Goal: Information Seeking & Learning: Compare options

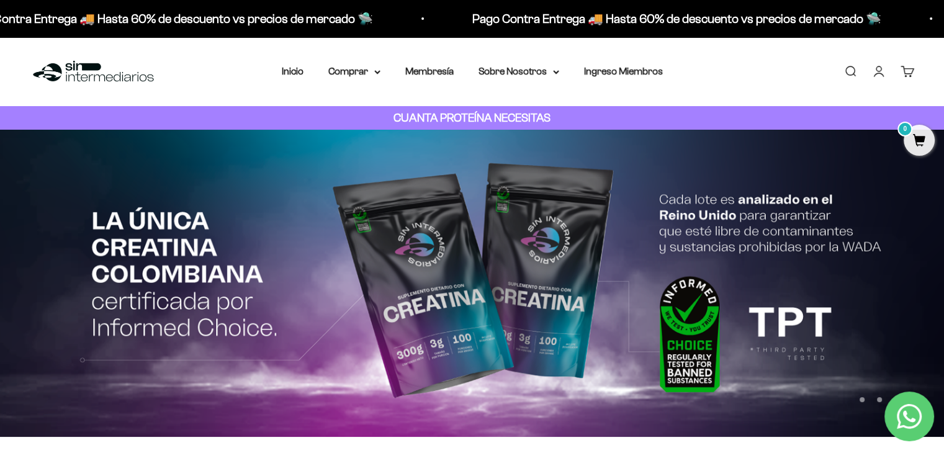
click at [875, 69] on link "Iniciar sesión" at bounding box center [879, 72] width 14 height 14
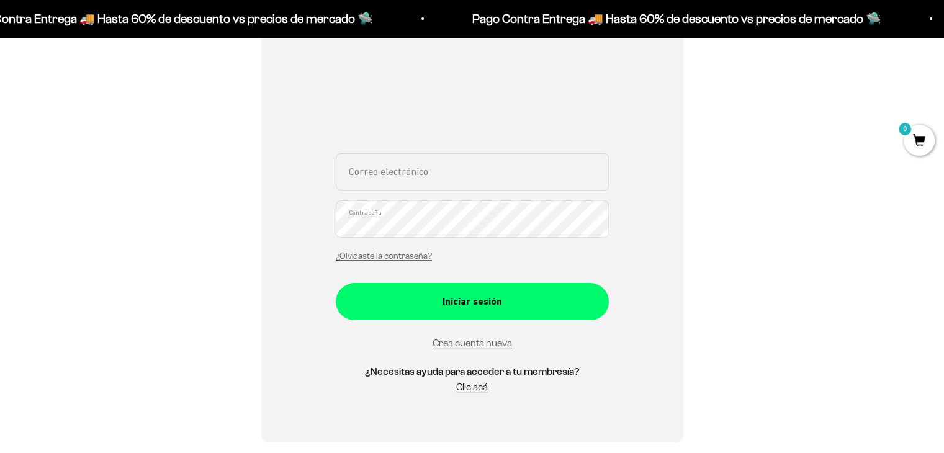
scroll to position [191, 0]
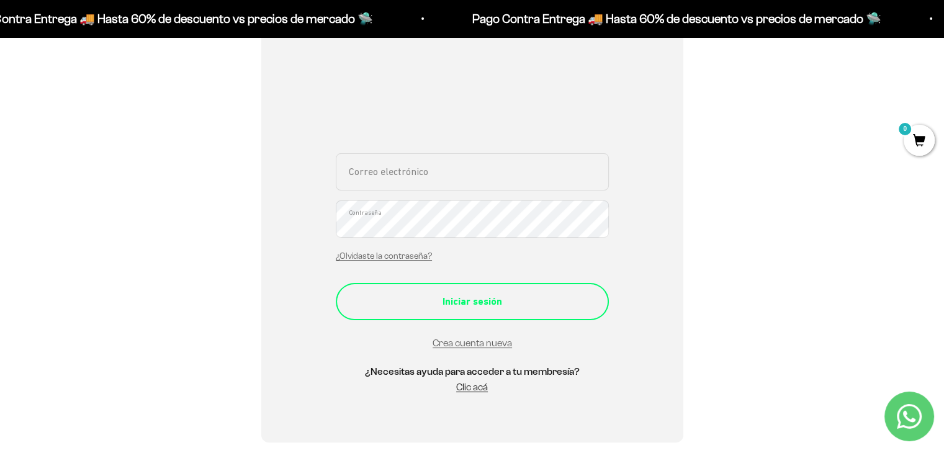
type input "pauloecheverriam@gmail.com"
click at [519, 310] on button "Iniciar sesión" at bounding box center [472, 301] width 273 height 37
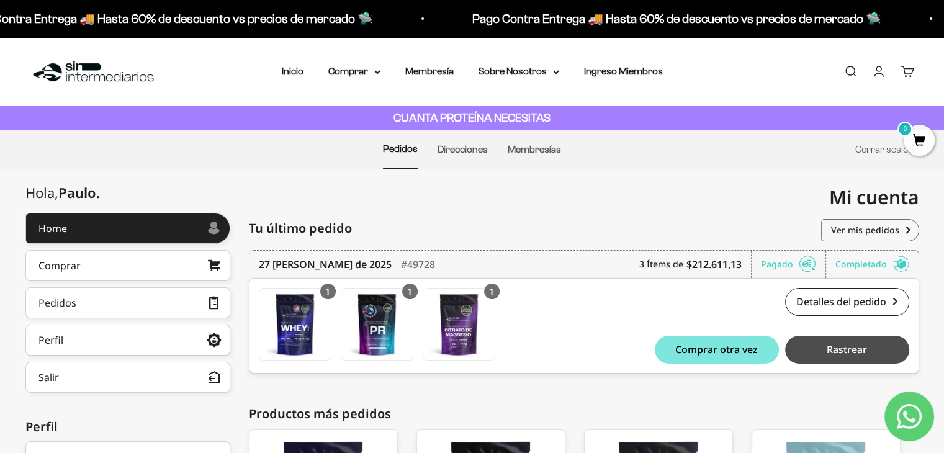
click at [859, 350] on span "Rastrear" at bounding box center [847, 349] width 40 height 10
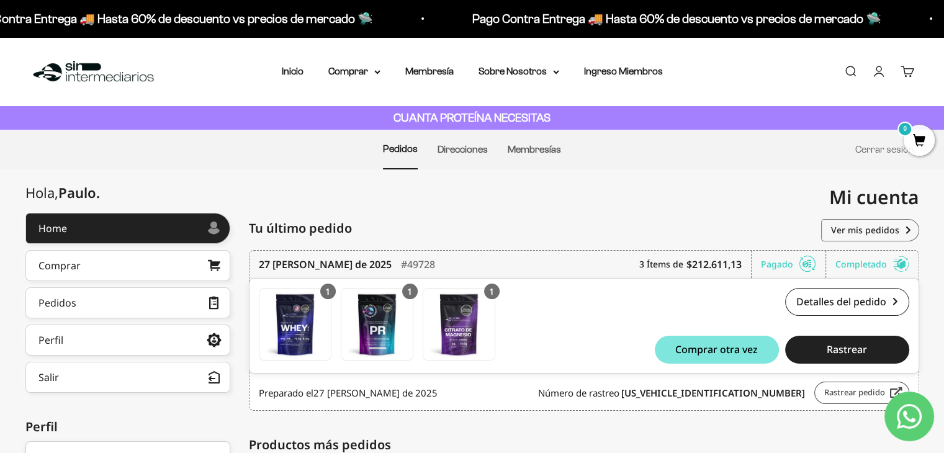
click at [854, 392] on link "Rastrear pedido" at bounding box center [861, 393] width 95 height 22
click at [82, 76] on img at bounding box center [93, 71] width 127 height 27
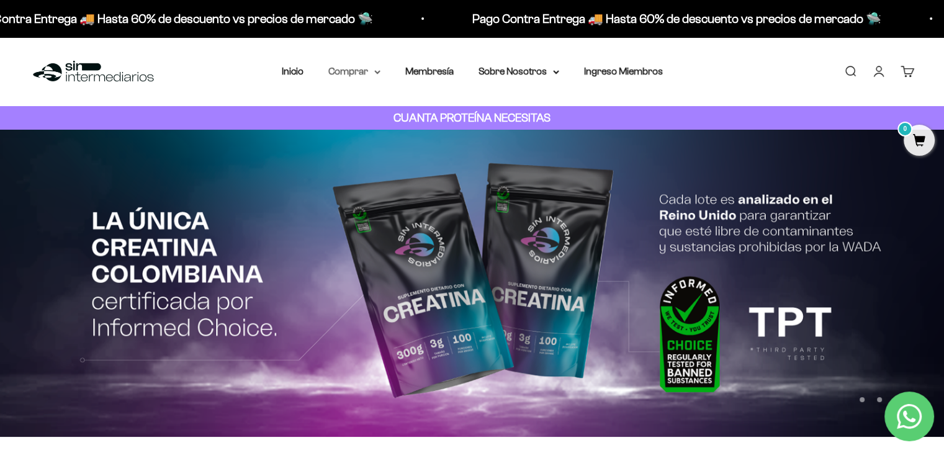
click at [377, 70] on icon at bounding box center [377, 72] width 6 height 4
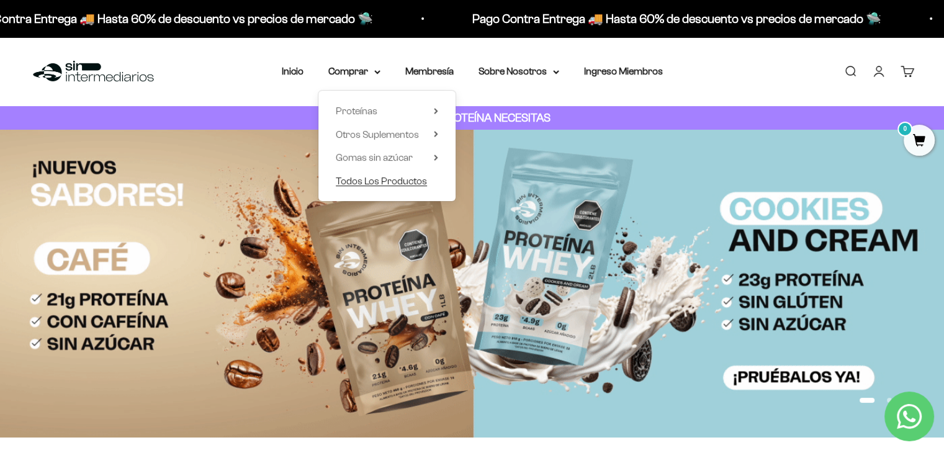
click at [410, 179] on span "Todos Los Productos" at bounding box center [381, 181] width 91 height 11
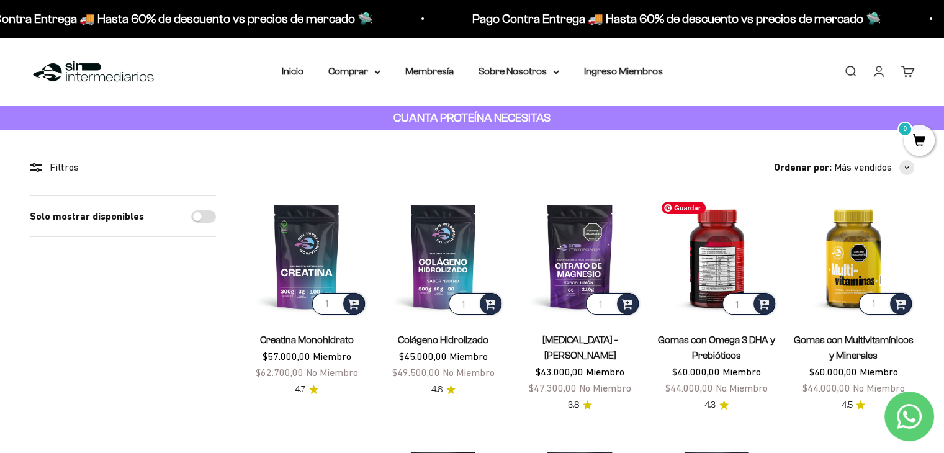
click at [722, 270] on img at bounding box center [717, 256] width 122 height 122
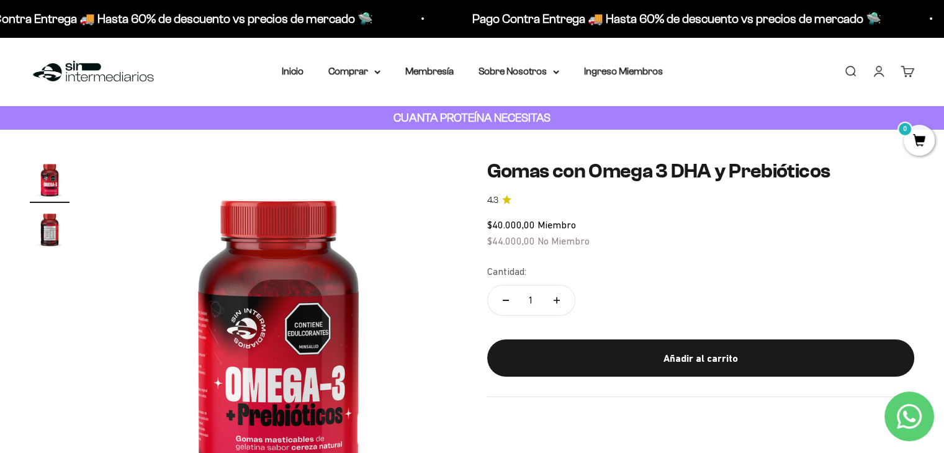
click at [46, 237] on img "Ir al artículo 2" at bounding box center [50, 229] width 40 height 40
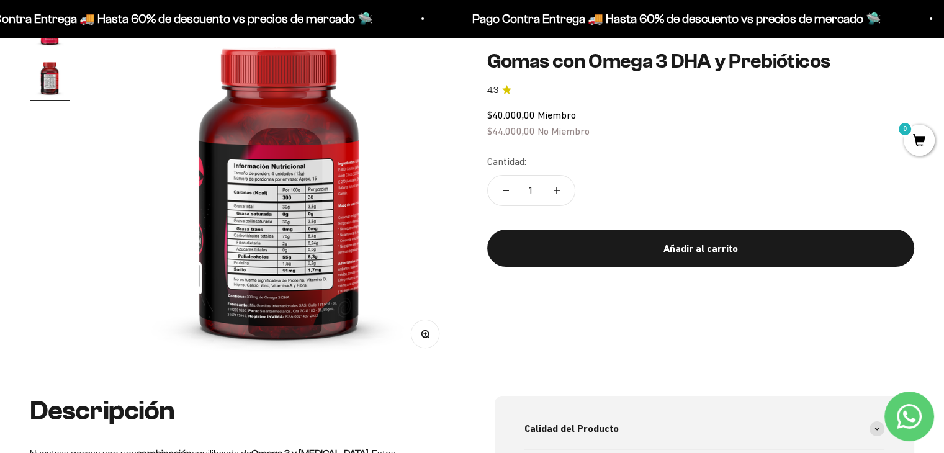
scroll to position [134, 0]
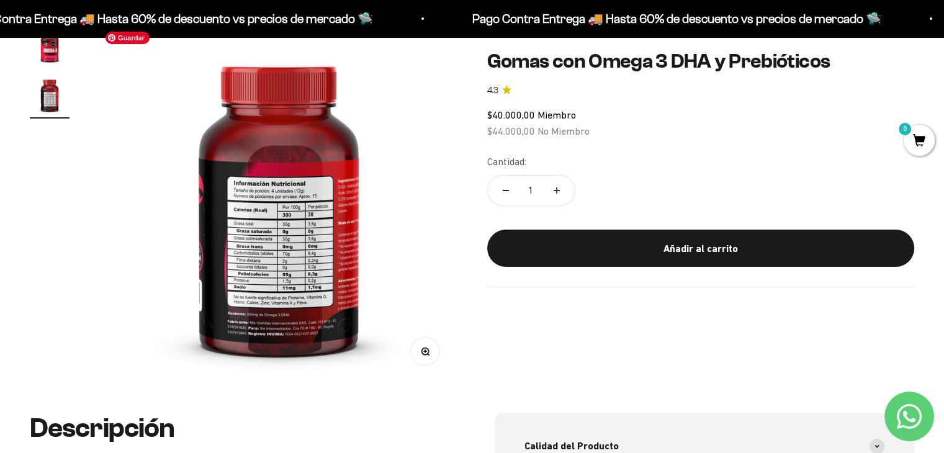
click at [290, 236] on img at bounding box center [279, 204] width 358 height 358
click at [425, 353] on circle "button" at bounding box center [424, 351] width 7 height 7
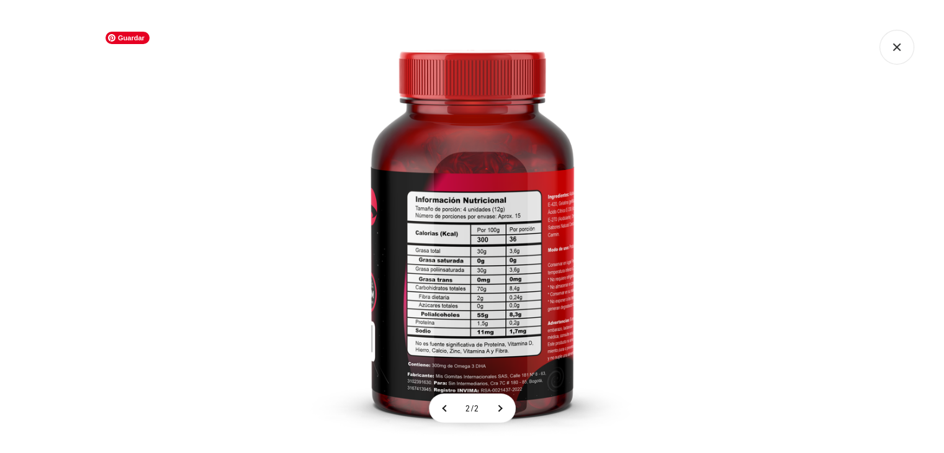
click at [267, 224] on img at bounding box center [472, 226] width 453 height 453
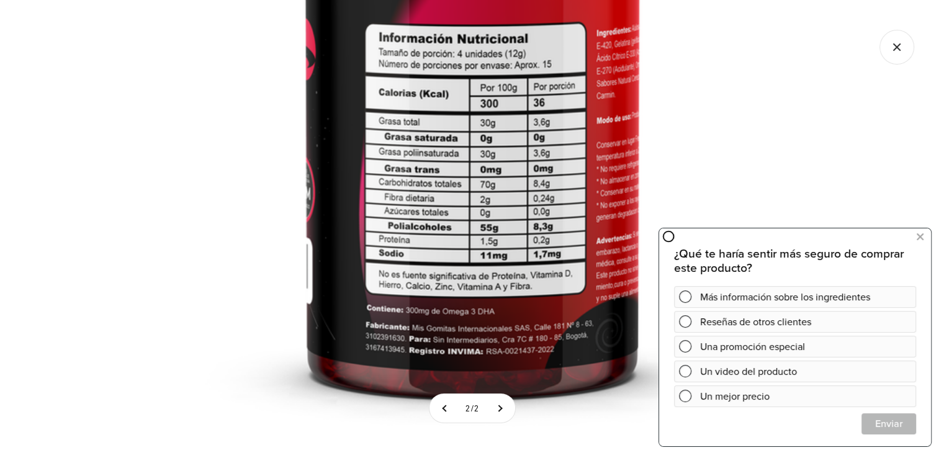
click at [889, 47] on icon "Cerrar galería" at bounding box center [896, 47] width 35 height 35
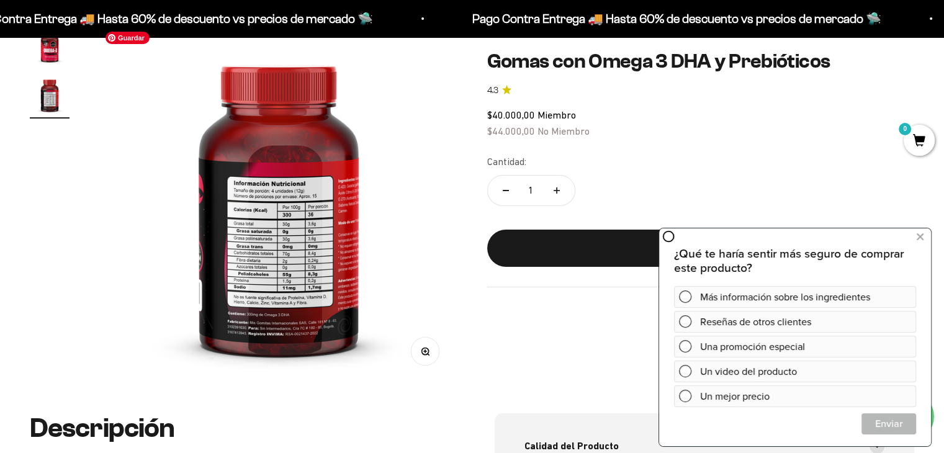
scroll to position [0, 0]
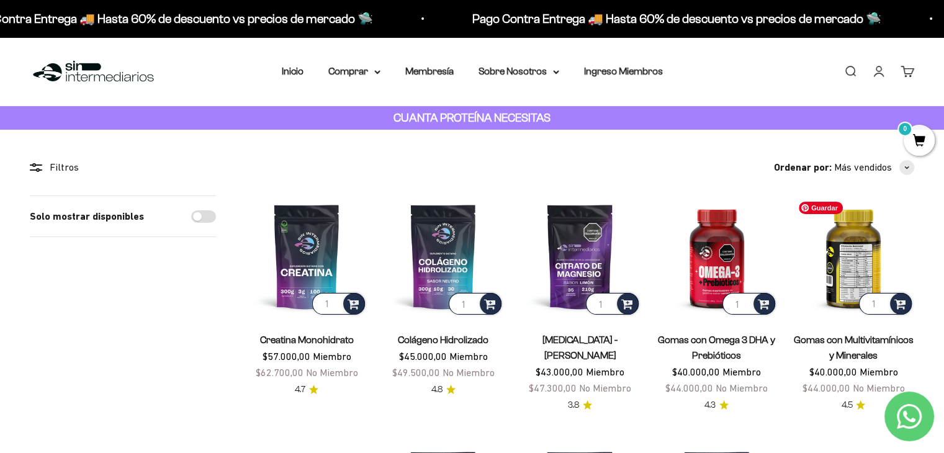
click at [850, 274] on img at bounding box center [854, 256] width 122 height 122
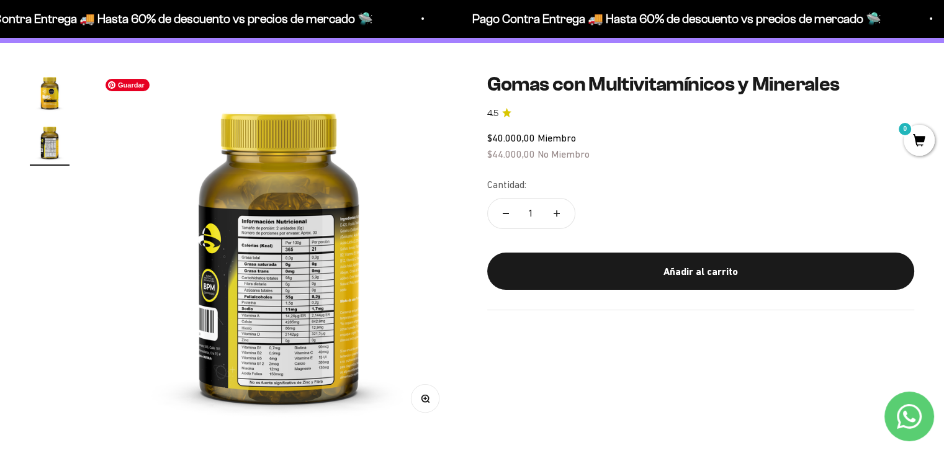
scroll to position [94, 0]
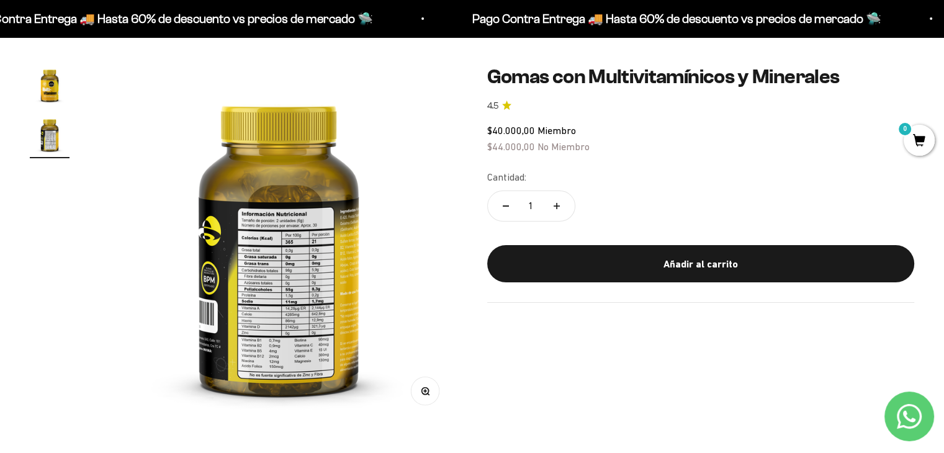
click at [432, 390] on button "Zoom" at bounding box center [425, 391] width 28 height 28
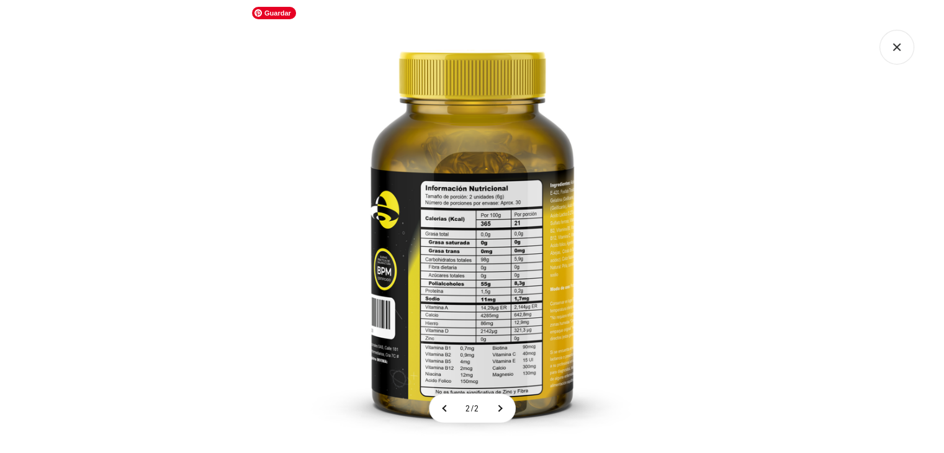
click at [444, 212] on img at bounding box center [472, 226] width 453 height 453
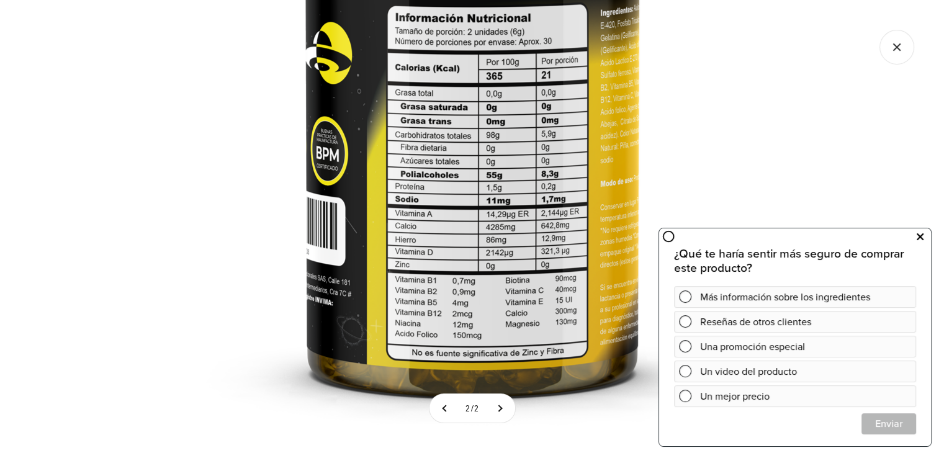
click at [920, 236] on icon at bounding box center [920, 237] width 7 height 16
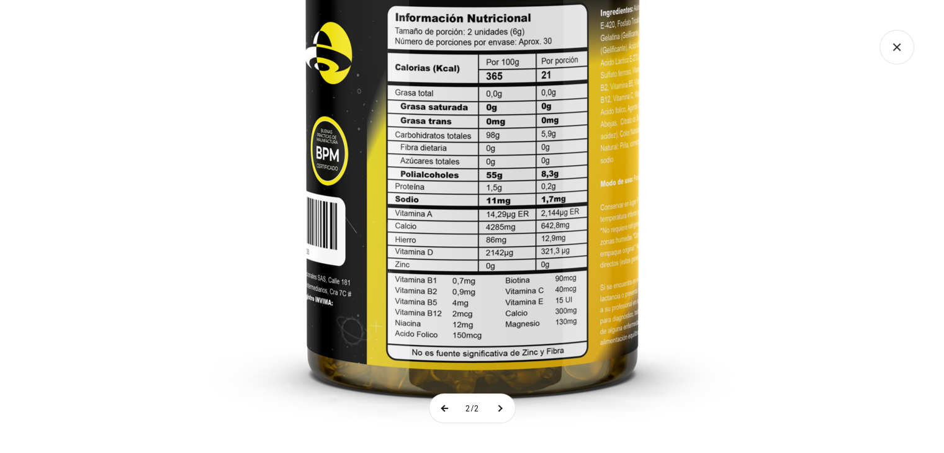
click at [439, 413] on button at bounding box center [444, 408] width 31 height 29
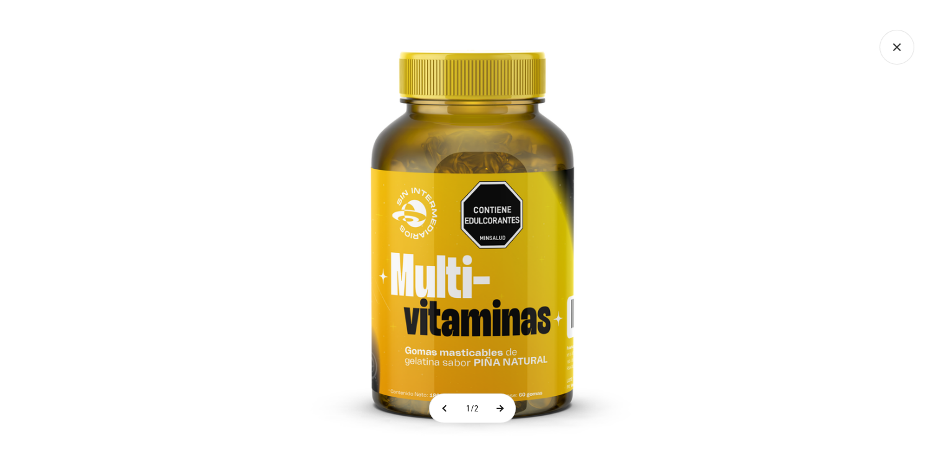
click at [505, 410] on button at bounding box center [499, 408] width 31 height 29
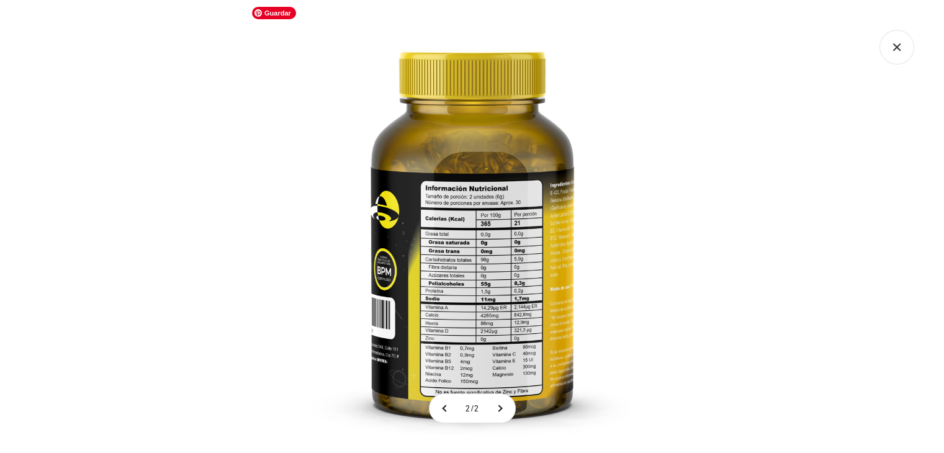
click at [462, 349] on img at bounding box center [472, 226] width 453 height 453
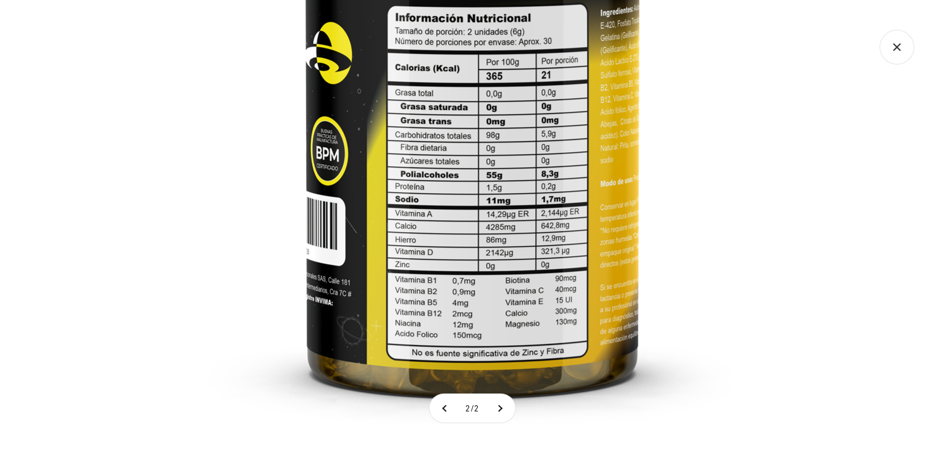
click at [896, 40] on icon "Cerrar galería" at bounding box center [896, 47] width 35 height 35
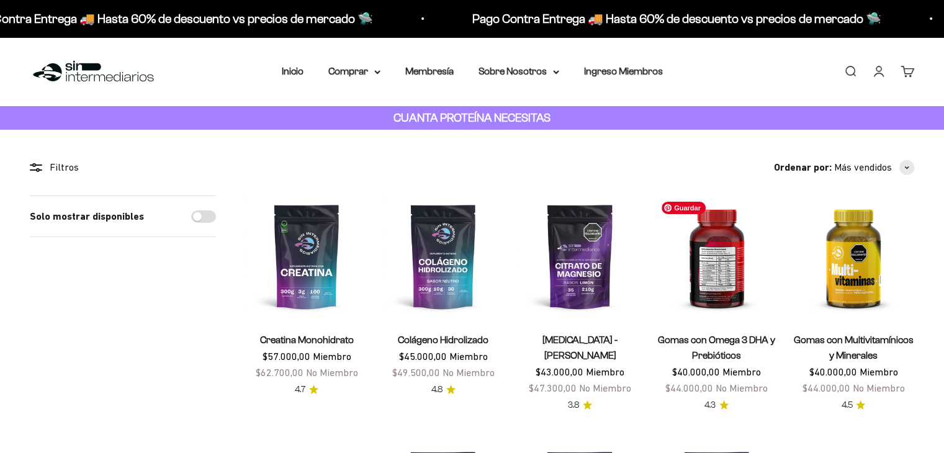
click at [724, 262] on img at bounding box center [717, 256] width 122 height 122
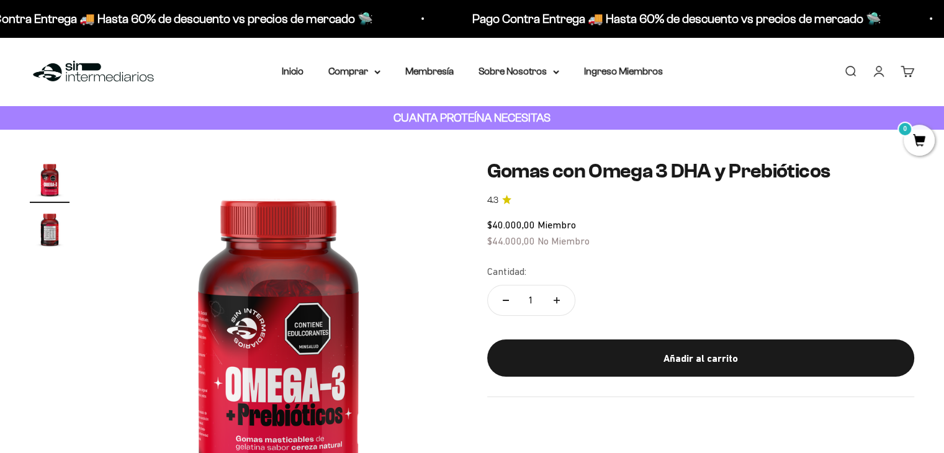
click at [45, 238] on img "Ir al artículo 2" at bounding box center [50, 229] width 40 height 40
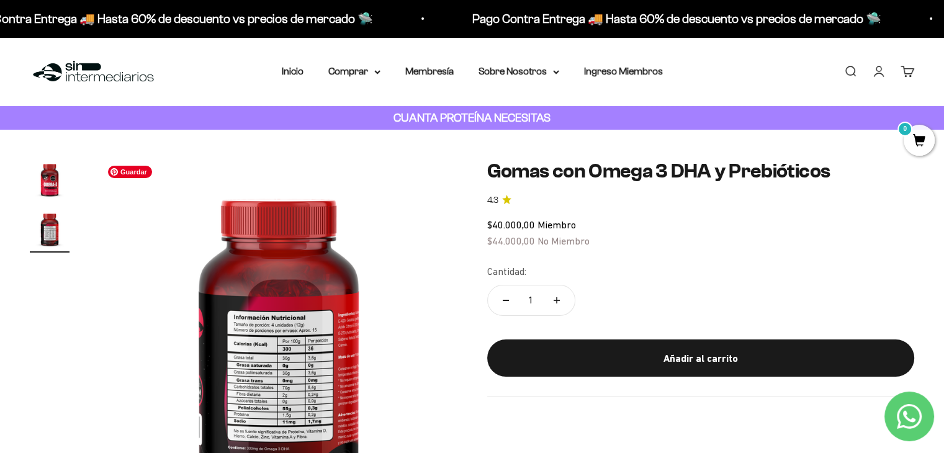
scroll to position [102, 0]
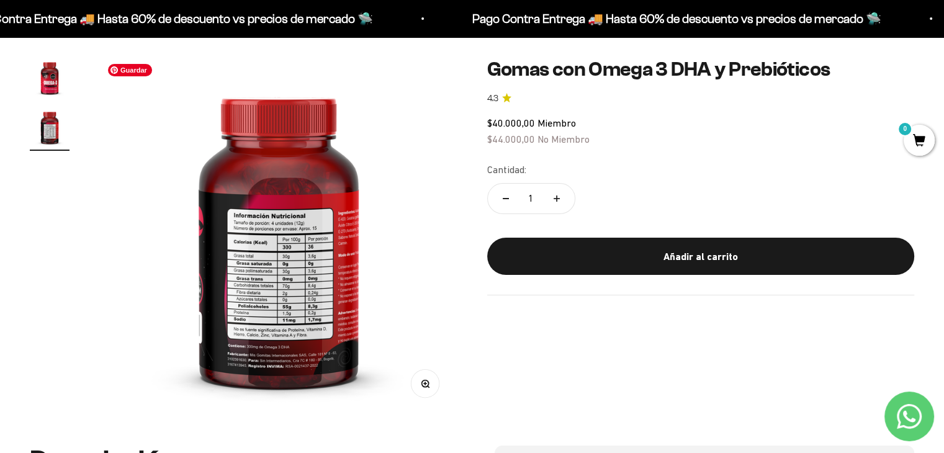
click at [271, 349] on img at bounding box center [279, 237] width 358 height 358
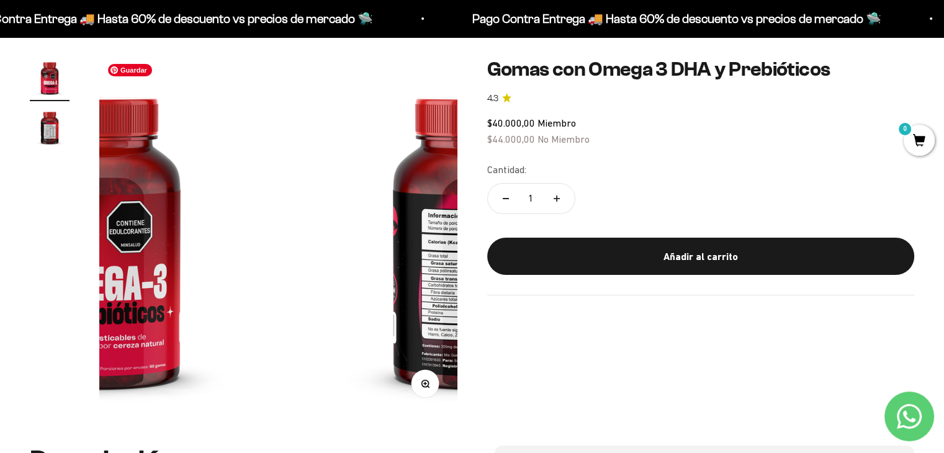
scroll to position [0, 0]
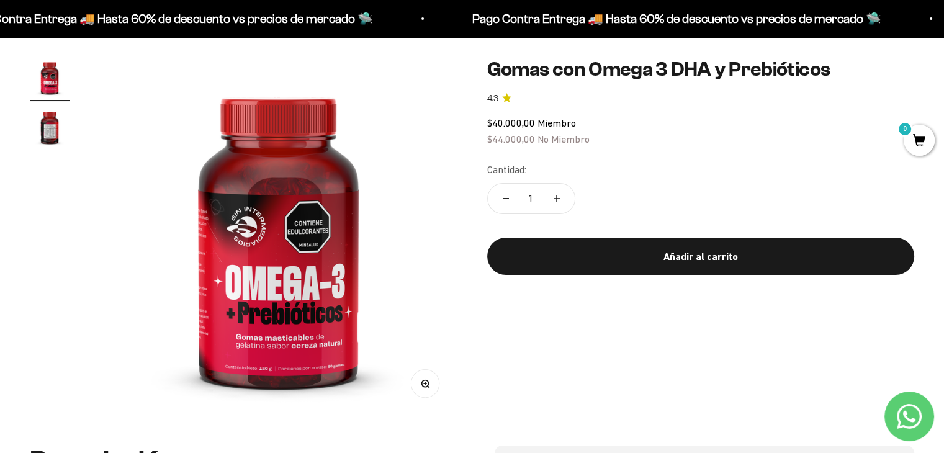
click at [55, 128] on img "Ir al artículo 2" at bounding box center [50, 127] width 40 height 40
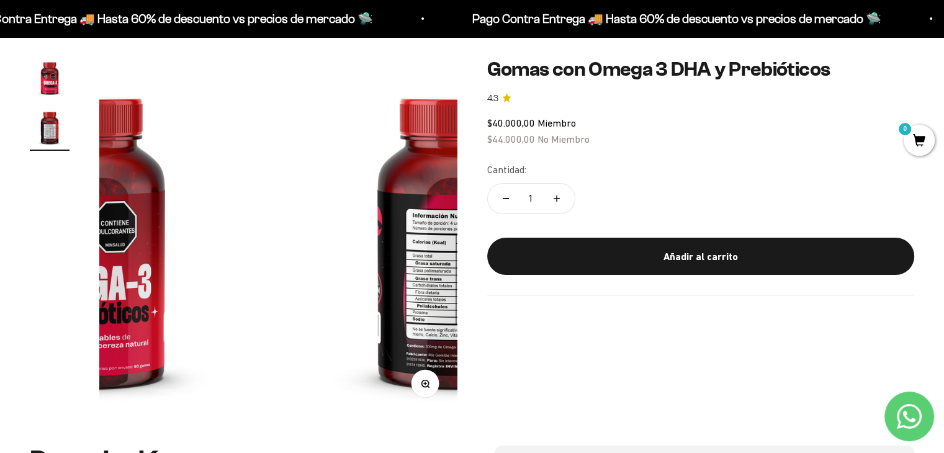
scroll to position [0, 372]
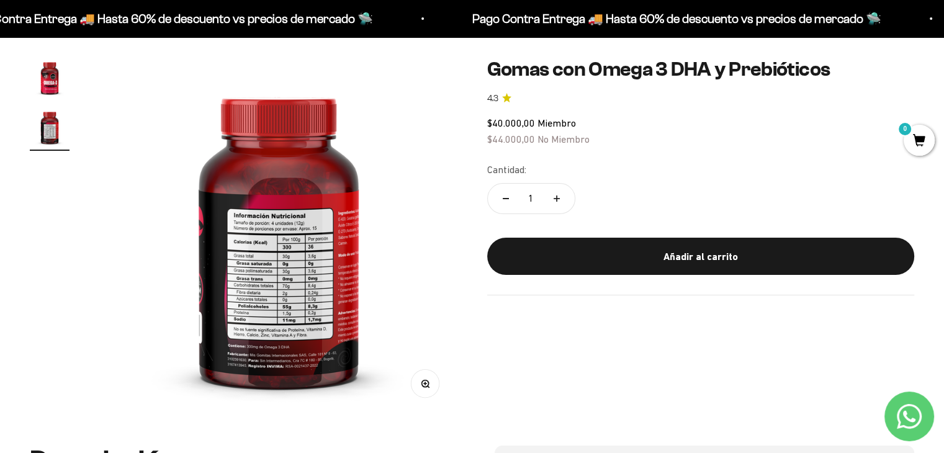
click at [432, 387] on button "Zoom" at bounding box center [425, 383] width 28 height 28
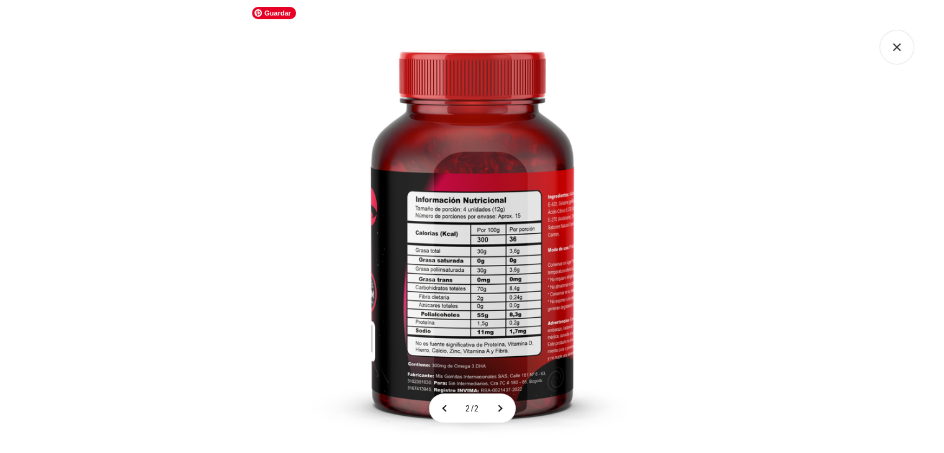
click at [447, 313] on img at bounding box center [472, 226] width 453 height 453
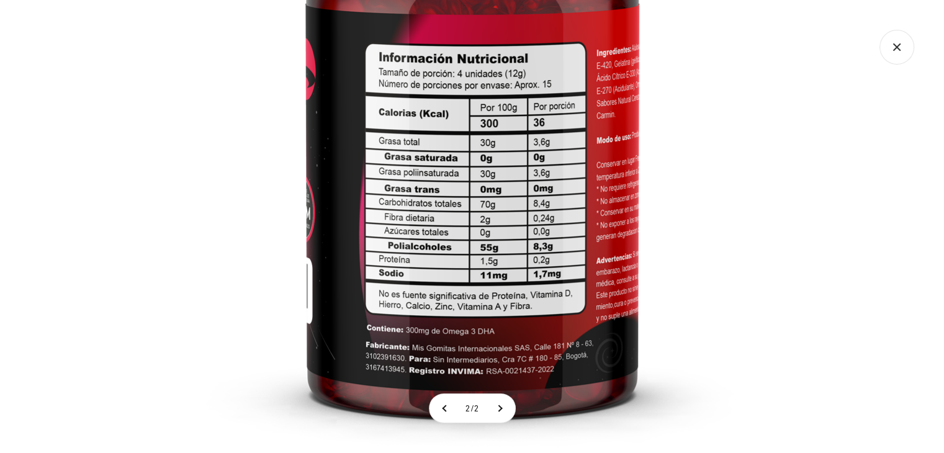
click at [896, 40] on icon "Cerrar galería" at bounding box center [896, 47] width 35 height 35
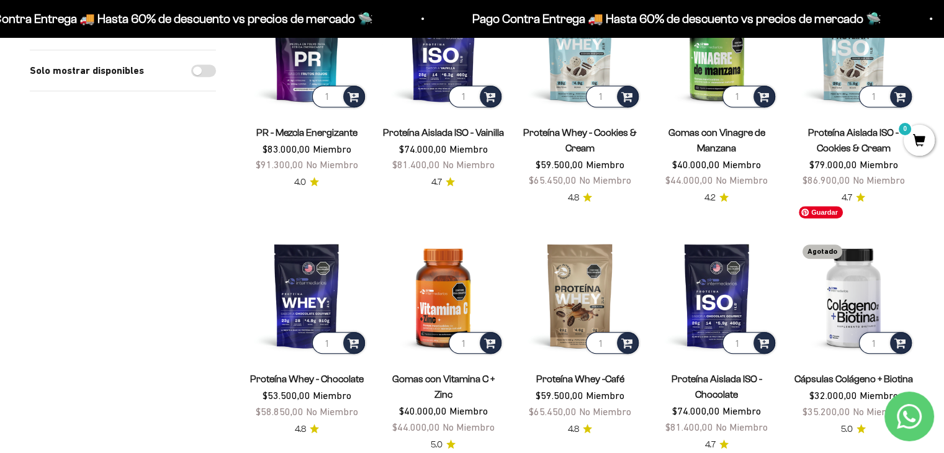
scroll to position [734, 0]
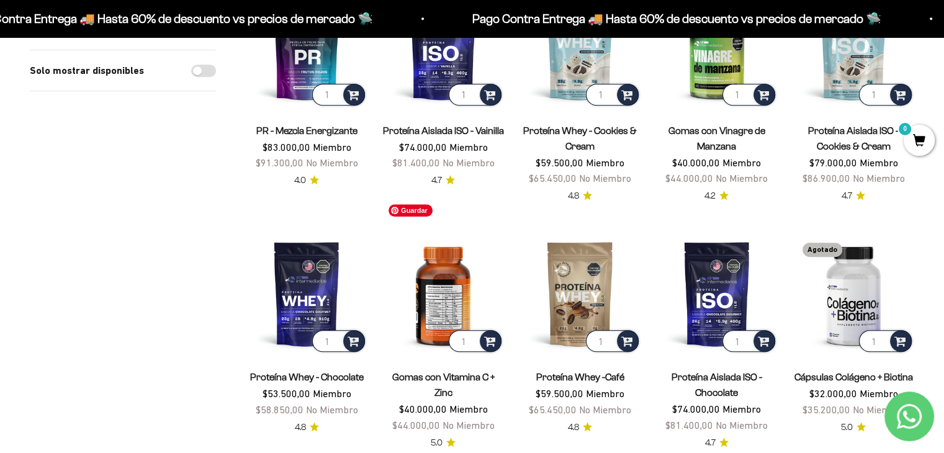
click at [448, 268] on img at bounding box center [443, 294] width 122 height 122
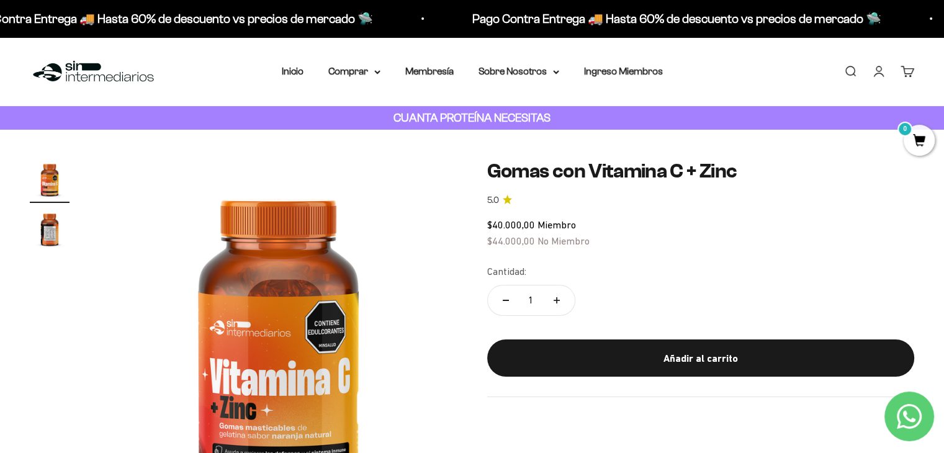
click at [55, 234] on img "Ir al artículo 2" at bounding box center [50, 229] width 40 height 40
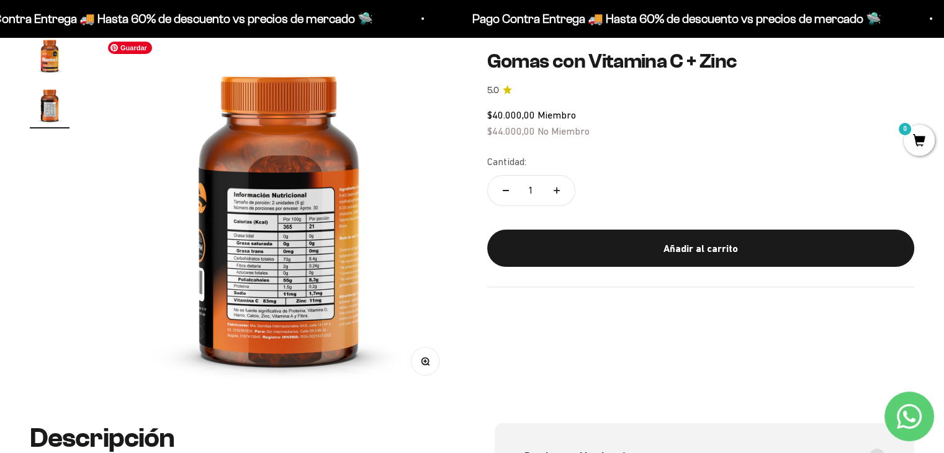
scroll to position [124, 0]
click at [421, 357] on icon "button" at bounding box center [425, 361] width 9 height 9
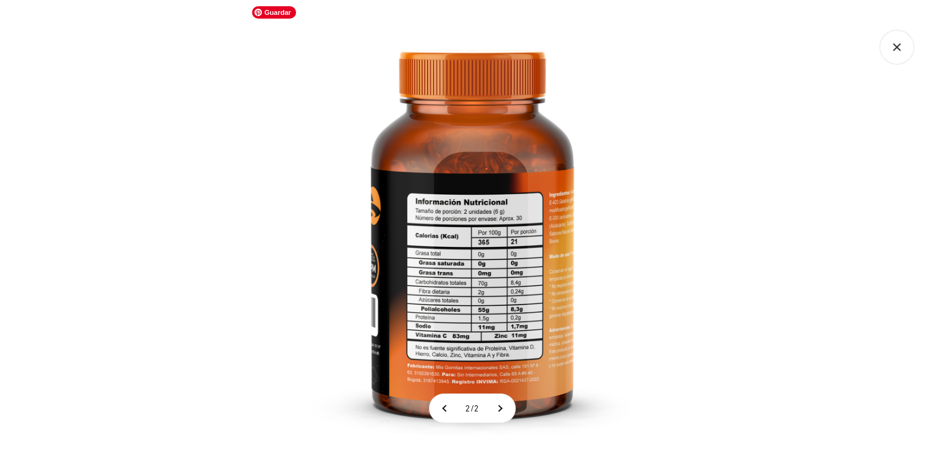
click at [493, 287] on img at bounding box center [472, 226] width 453 height 453
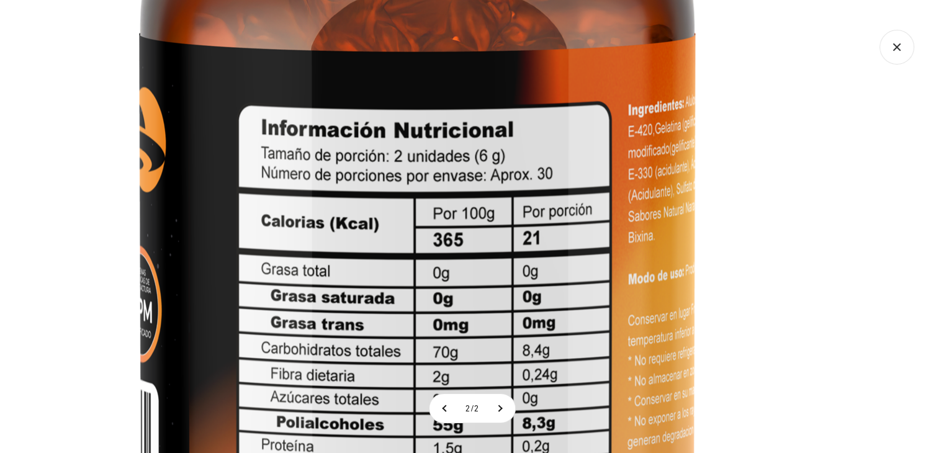
click at [905, 46] on icon "Cerrar galería" at bounding box center [896, 47] width 35 height 35
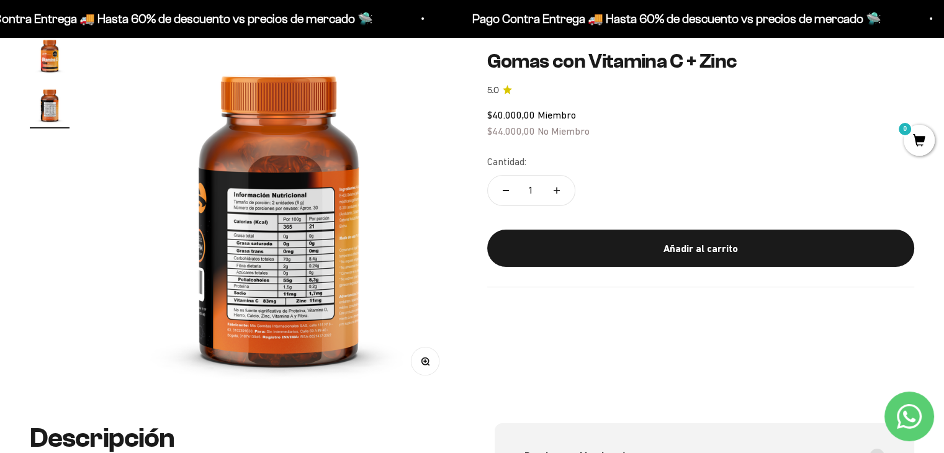
scroll to position [0, 0]
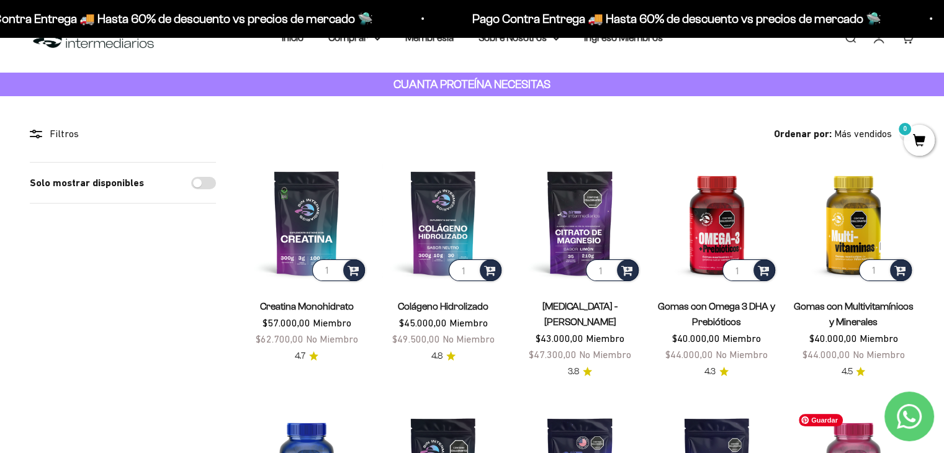
scroll to position [33, 0]
